Goal: Navigation & Orientation: Find specific page/section

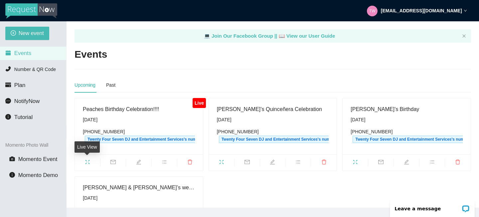
click at [87, 160] on icon "fullscreen" at bounding box center [87, 161] width 5 height 5
